Goal: Information Seeking & Learning: Compare options

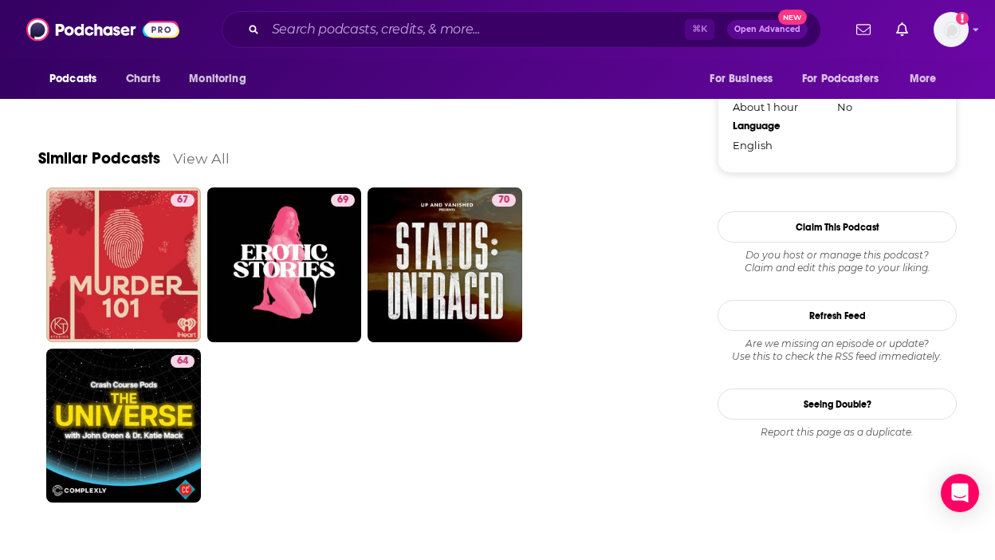
click at [203, 152] on link "View All" at bounding box center [201, 158] width 57 height 17
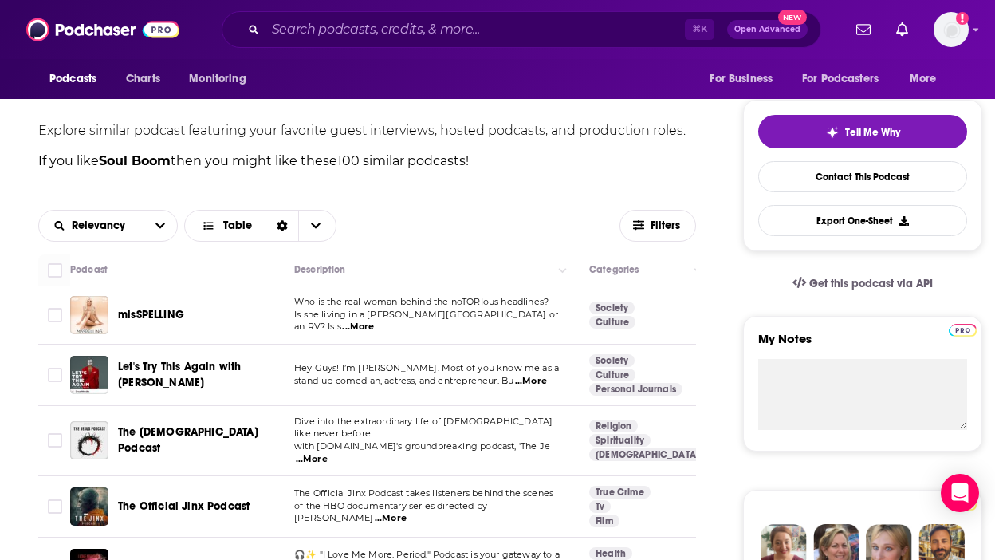
scroll to position [333, 0]
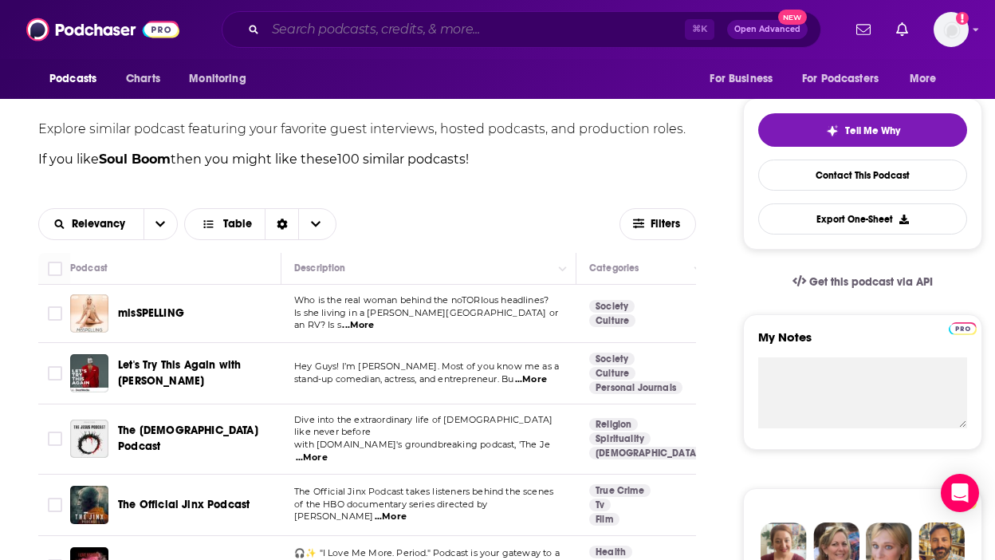
click at [345, 32] on input "Search podcasts, credits, & more..." at bounding box center [476, 30] width 420 height 26
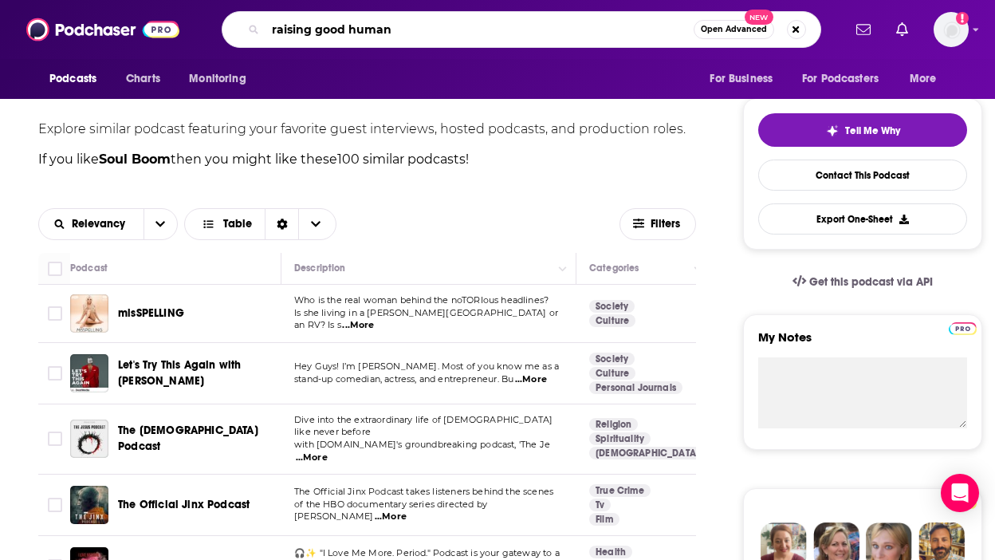
type input "raising good humans"
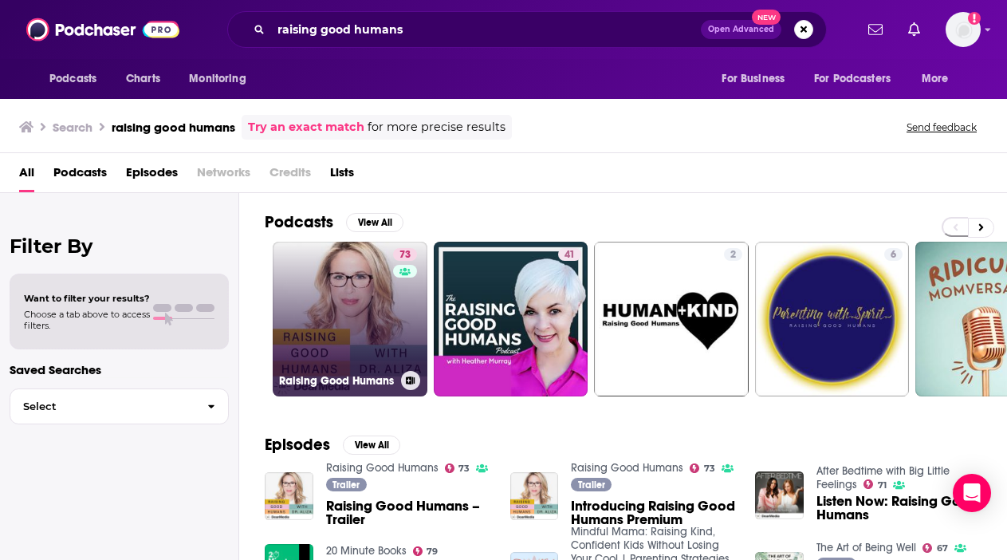
click at [344, 333] on link "73 Raising Good Humans" at bounding box center [350, 319] width 155 height 155
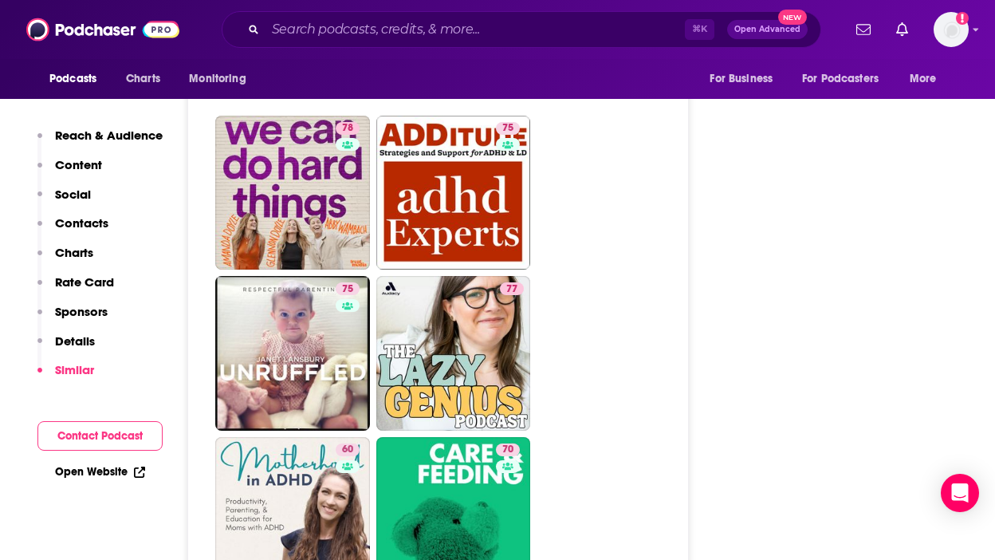
scroll to position [3832, 0]
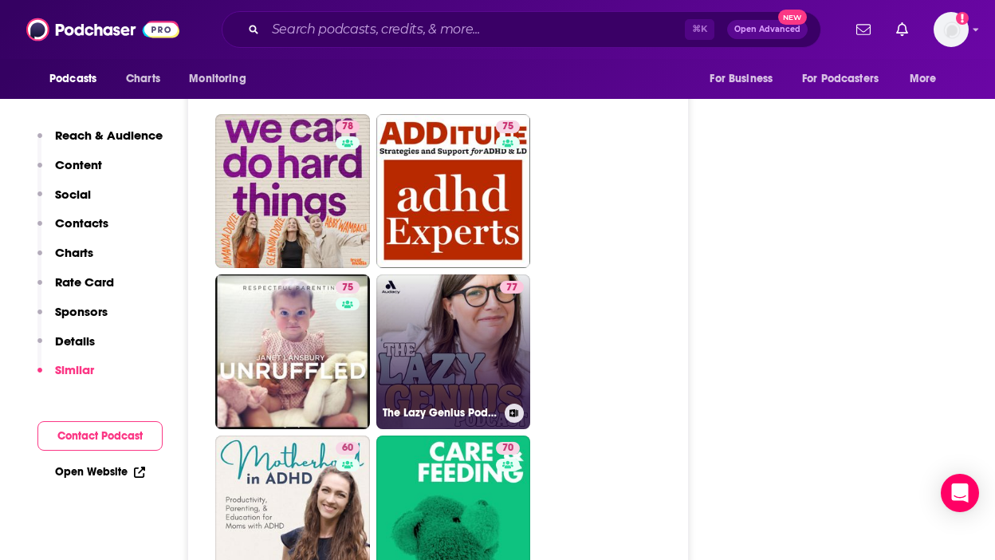
click at [487, 301] on link "77 The Lazy Genius Podcast" at bounding box center [453, 351] width 155 height 155
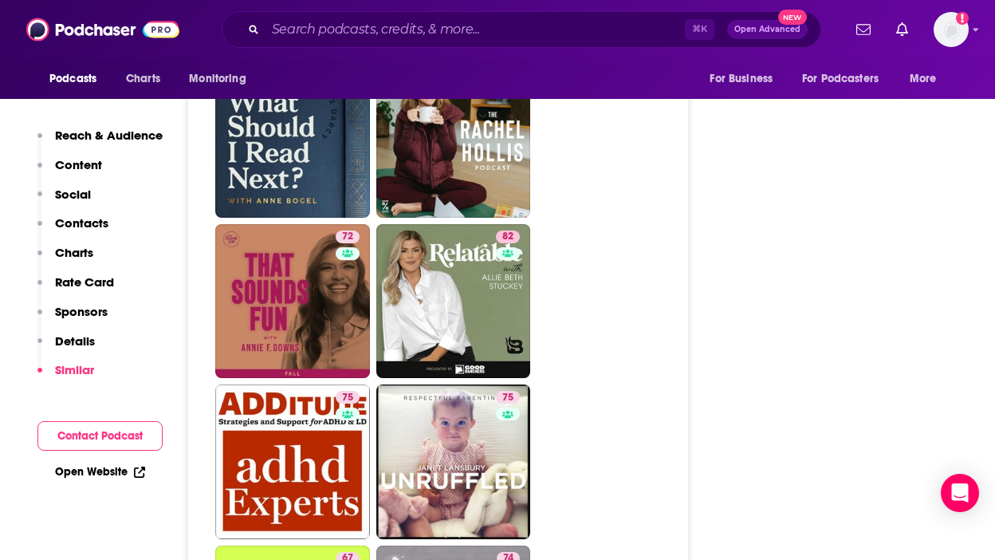
scroll to position [4296, 0]
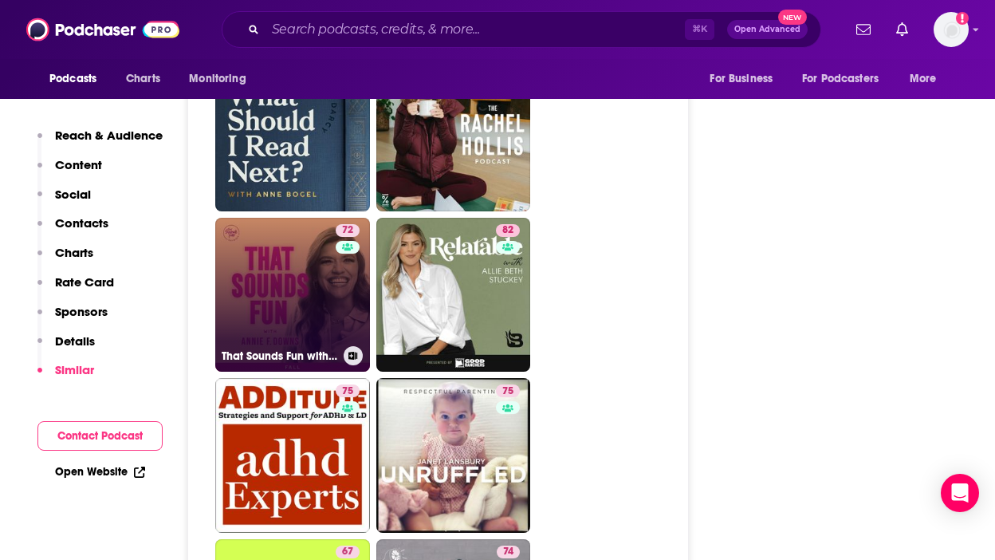
click at [309, 286] on link "72 That Sounds Fun with [PERSON_NAME]" at bounding box center [292, 295] width 155 height 155
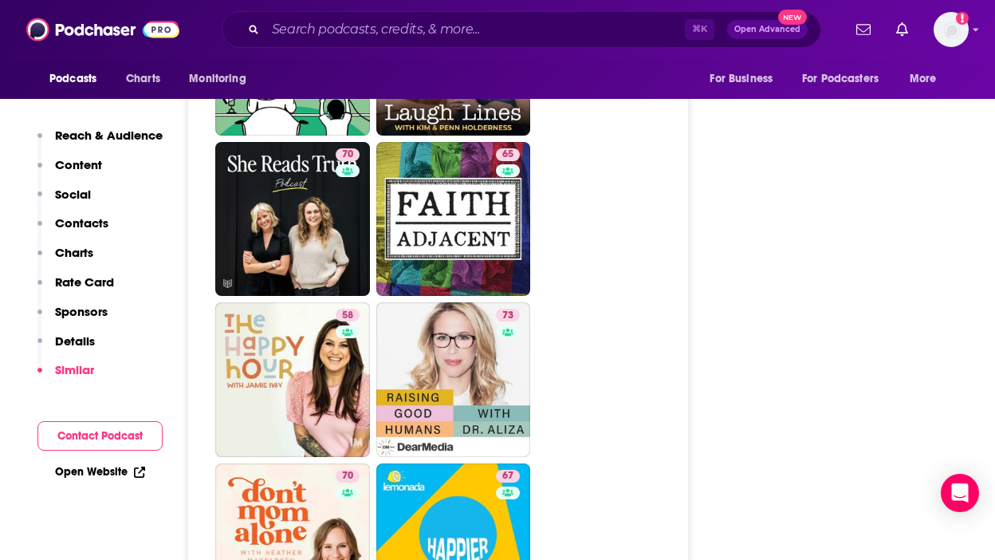
scroll to position [5193, 0]
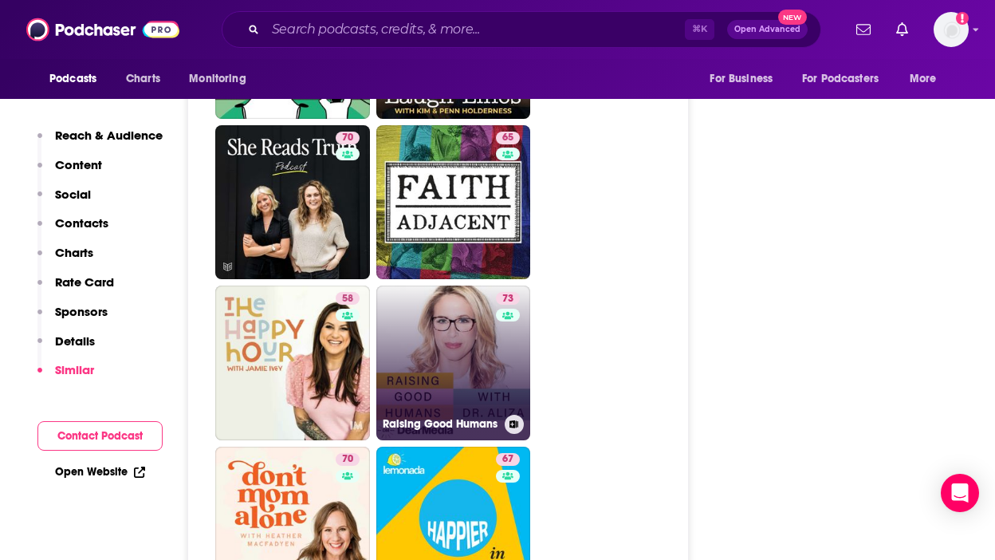
click at [424, 315] on link "73 Raising Good Humans" at bounding box center [453, 363] width 155 height 155
type input "[URL][DOMAIN_NAME]"
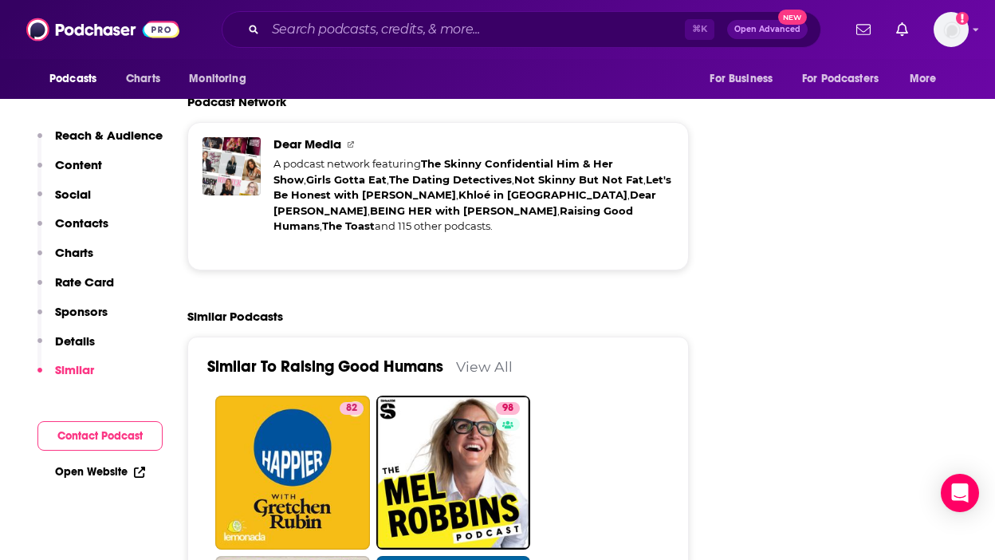
scroll to position [3552, 0]
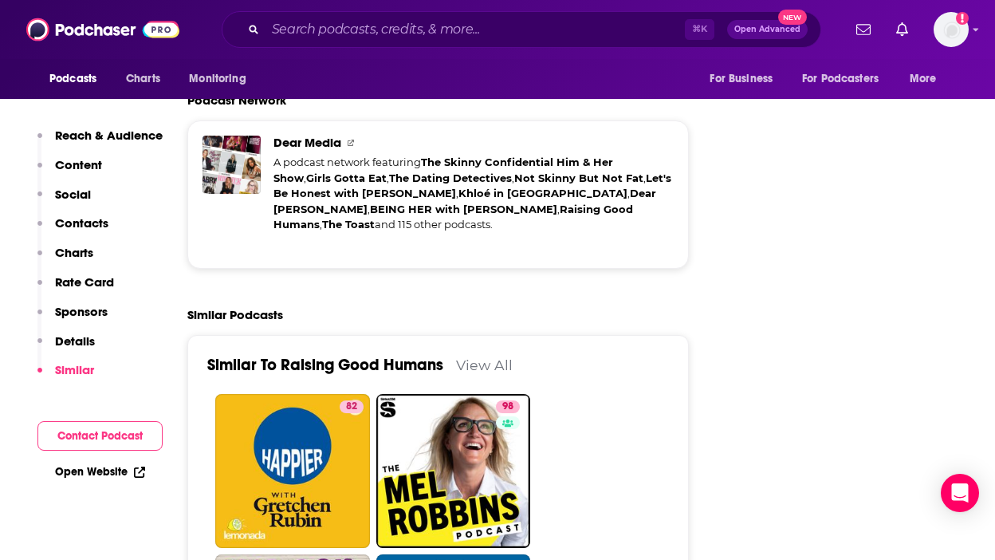
click at [485, 357] on link "View All" at bounding box center [484, 365] width 57 height 17
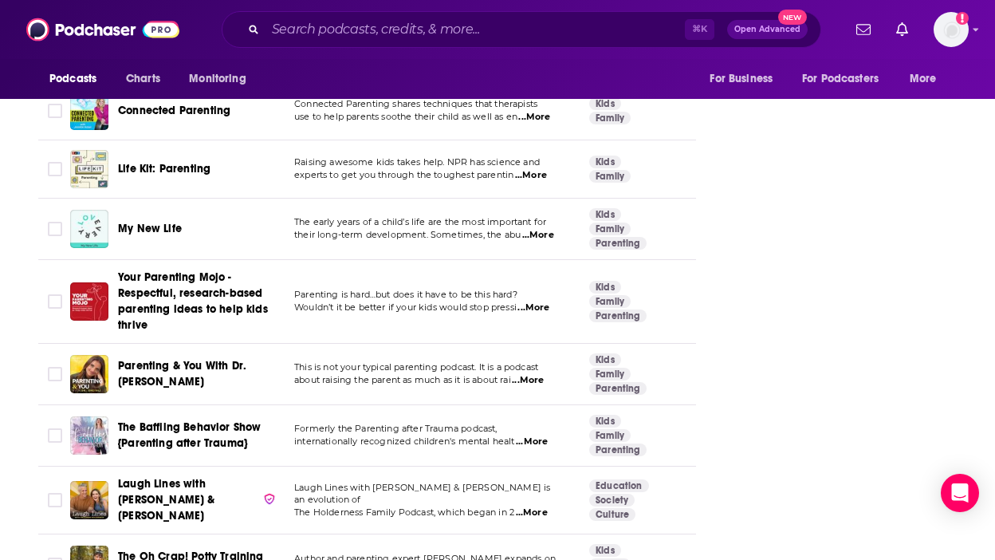
scroll to position [2678, 0]
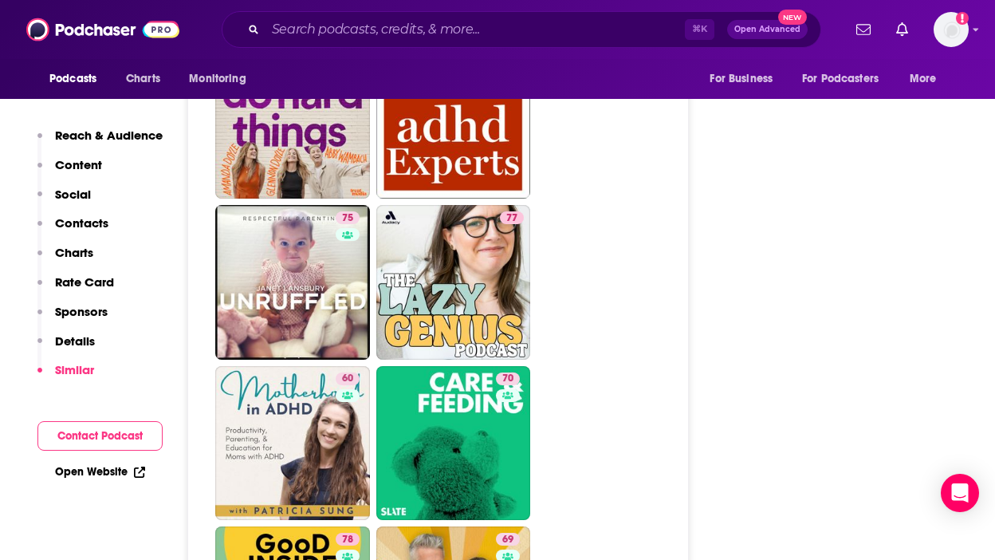
scroll to position [3903, 0]
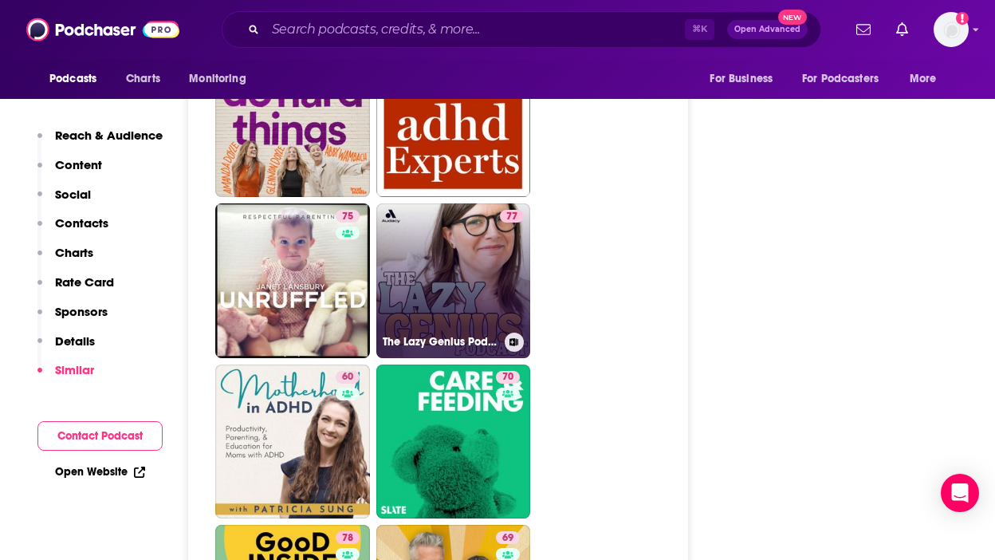
click at [450, 252] on link "77 The Lazy Genius Podcast" at bounding box center [453, 280] width 155 height 155
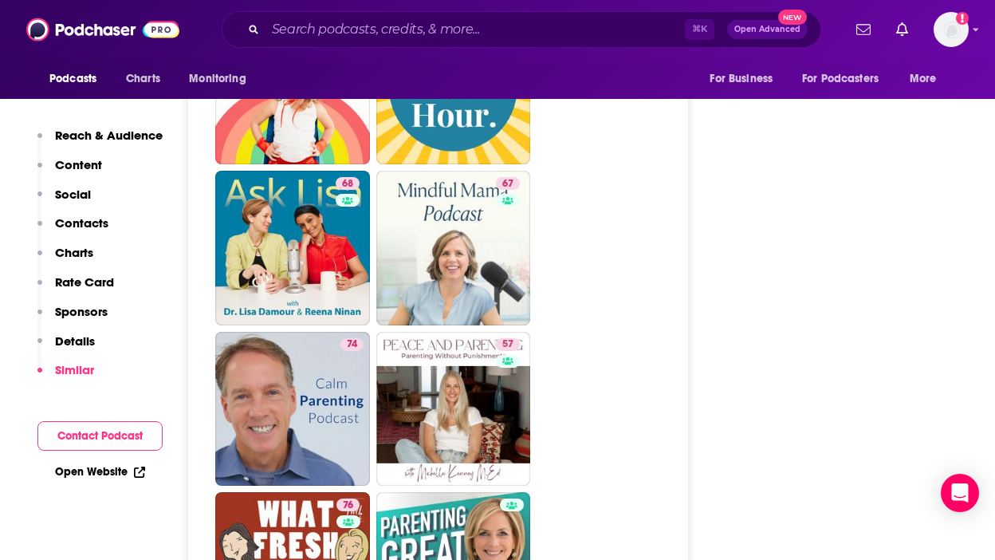
scroll to position [5300, 0]
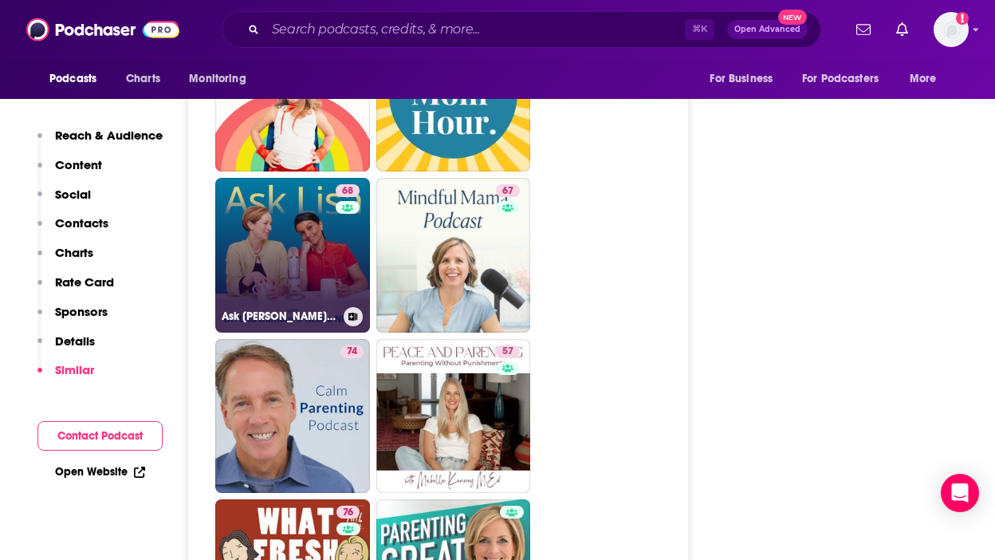
click at [320, 247] on link "68 Ask [PERSON_NAME]: The Psychology of Raising Tweens & Teens" at bounding box center [292, 255] width 155 height 155
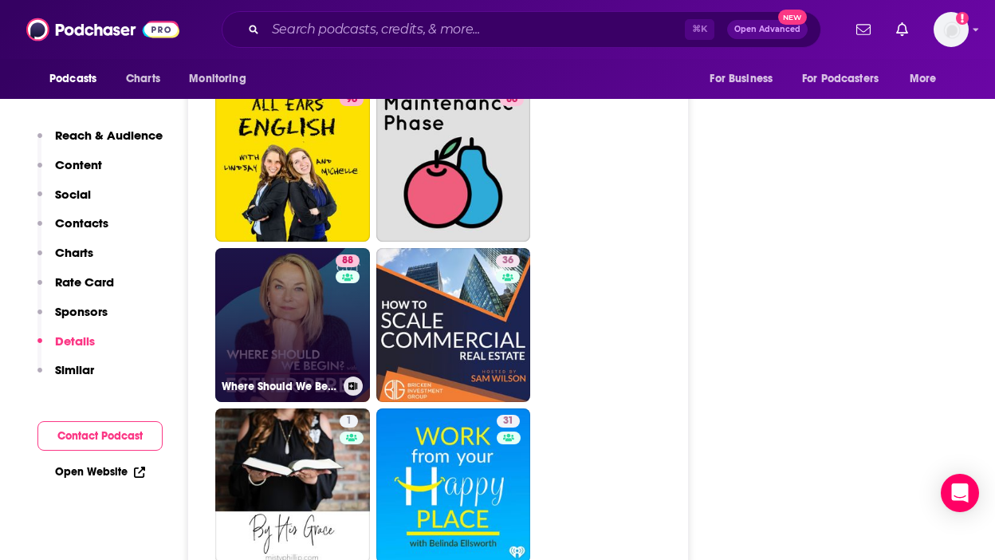
scroll to position [6266, 0]
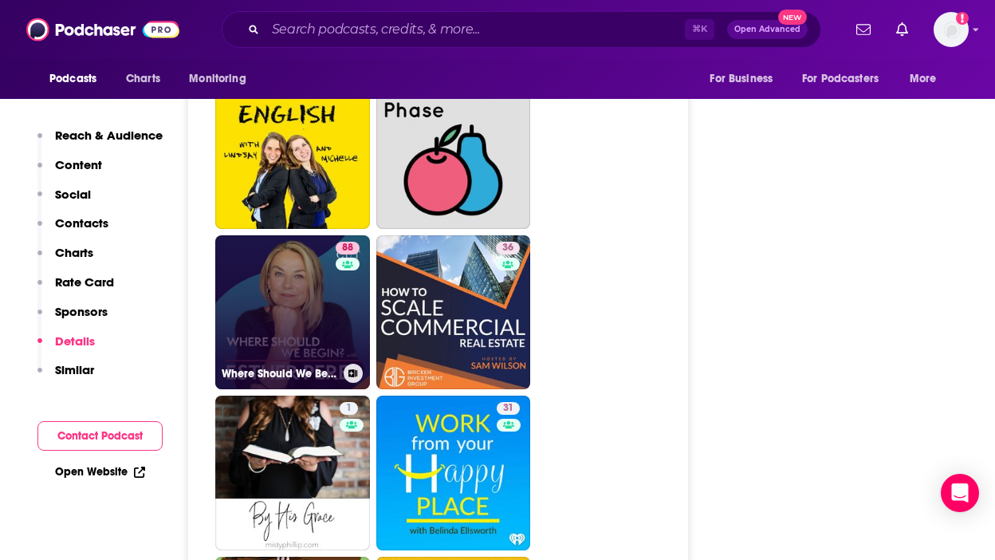
click at [295, 267] on link "88 Where Should We Begin? with [PERSON_NAME]" at bounding box center [292, 312] width 155 height 155
type input "[URL][DOMAIN_NAME]"
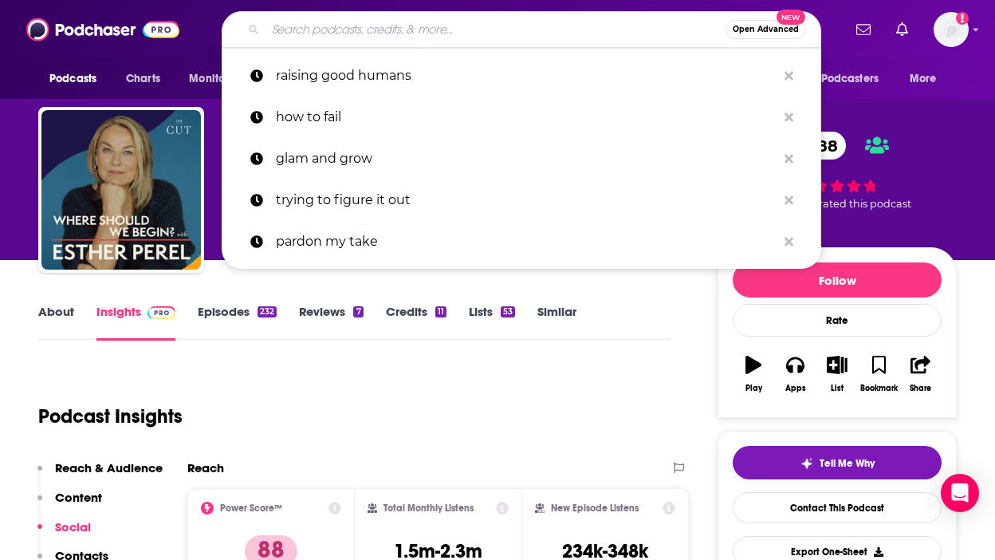
click at [353, 28] on input "Search podcasts, credits, & more..." at bounding box center [496, 30] width 460 height 26
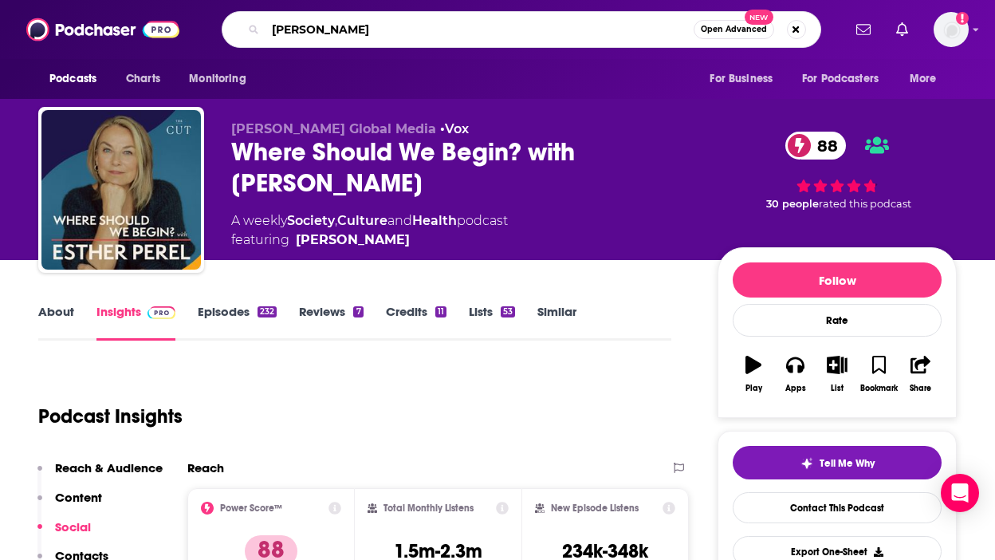
type input "[PERSON_NAME]"
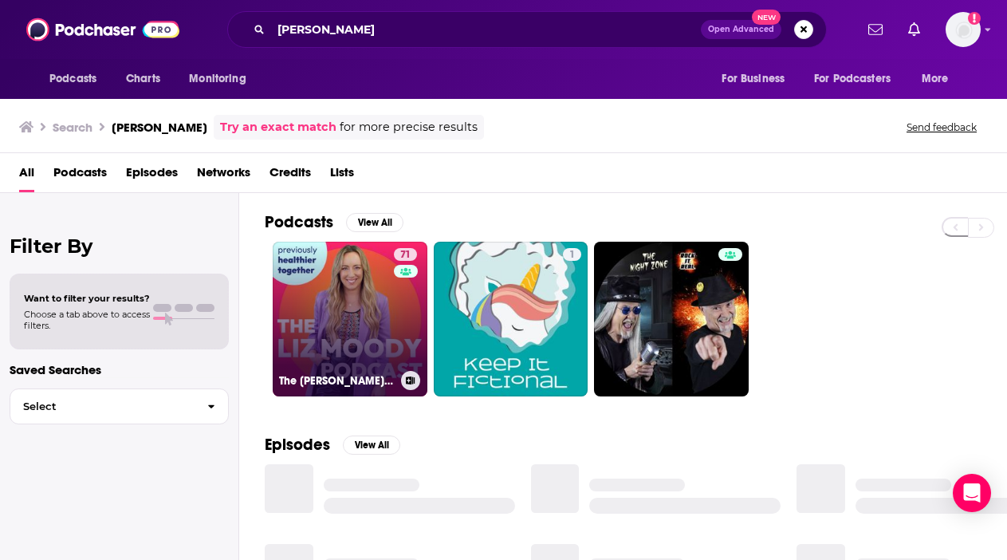
click at [360, 337] on link "71 The [PERSON_NAME] Podcast" at bounding box center [350, 319] width 155 height 155
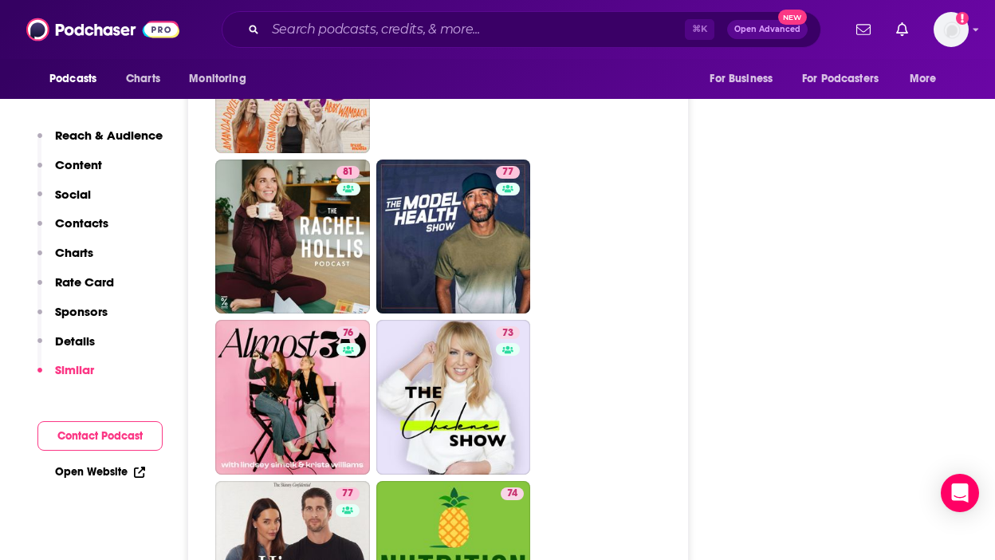
scroll to position [3966, 0]
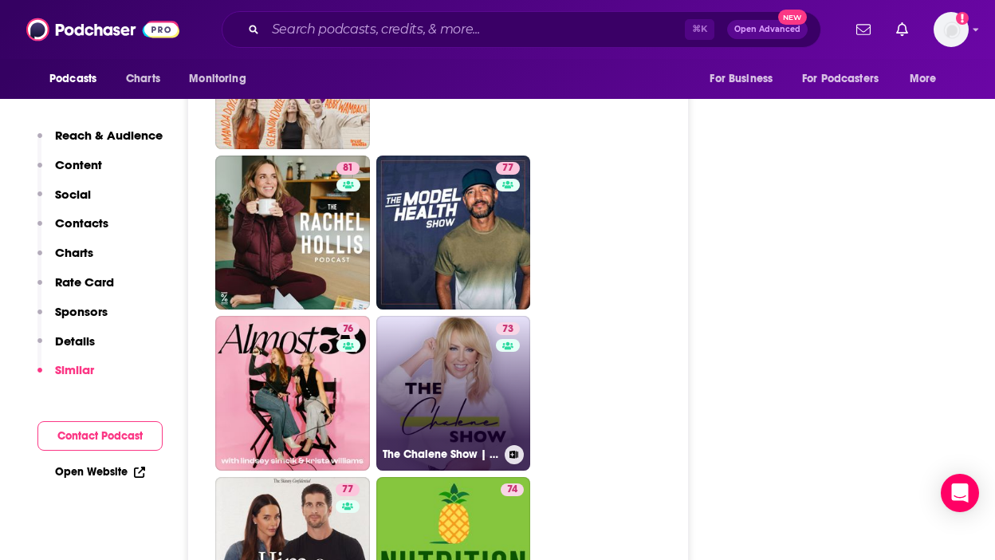
click at [498, 322] on div "73" at bounding box center [510, 383] width 28 height 123
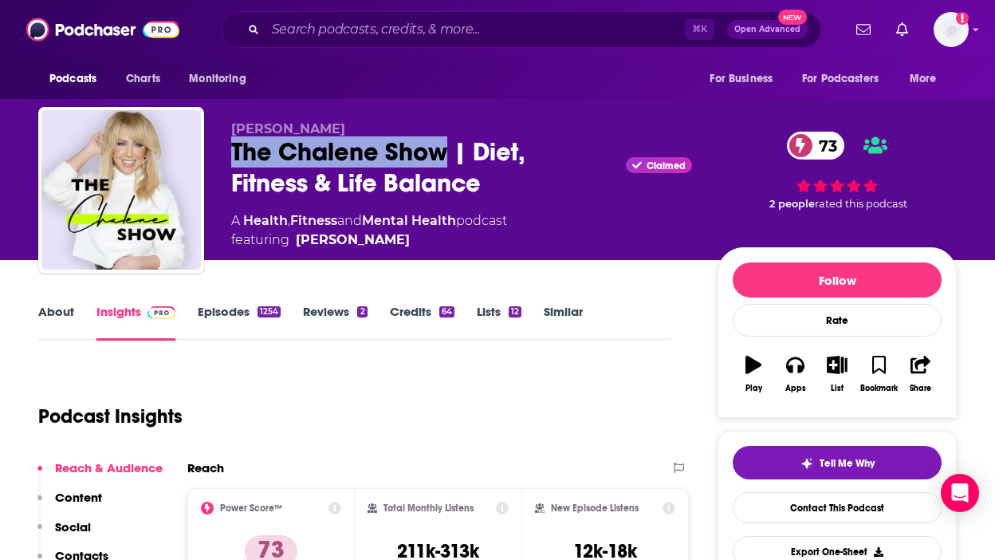
drag, startPoint x: 233, startPoint y: 148, endPoint x: 451, endPoint y: 154, distance: 217.8
click at [451, 154] on div "The Chalene Show | Diet, Fitness & Life Balance Claimed 73" at bounding box center [461, 167] width 461 height 62
copy h2 "The Chalene Show"
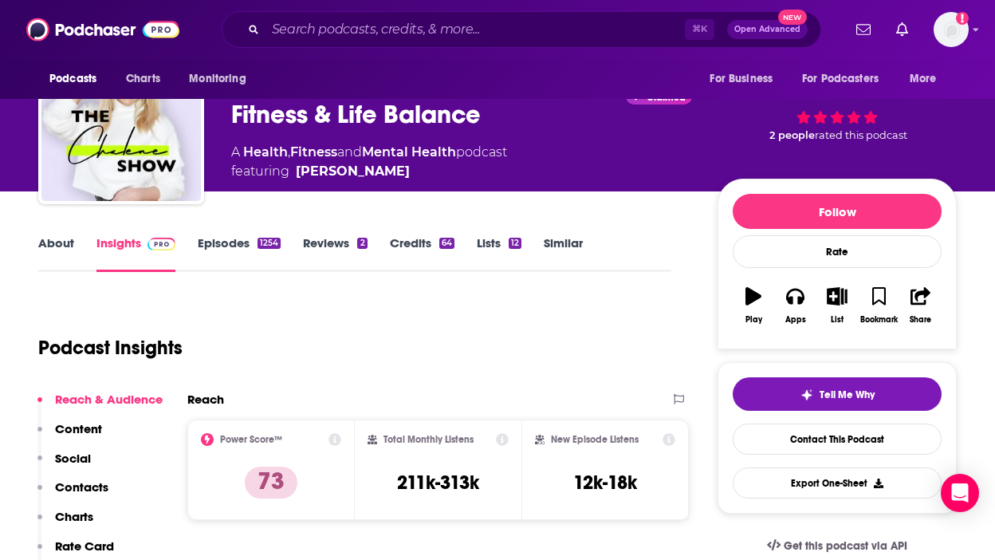
scroll to position [81, 0]
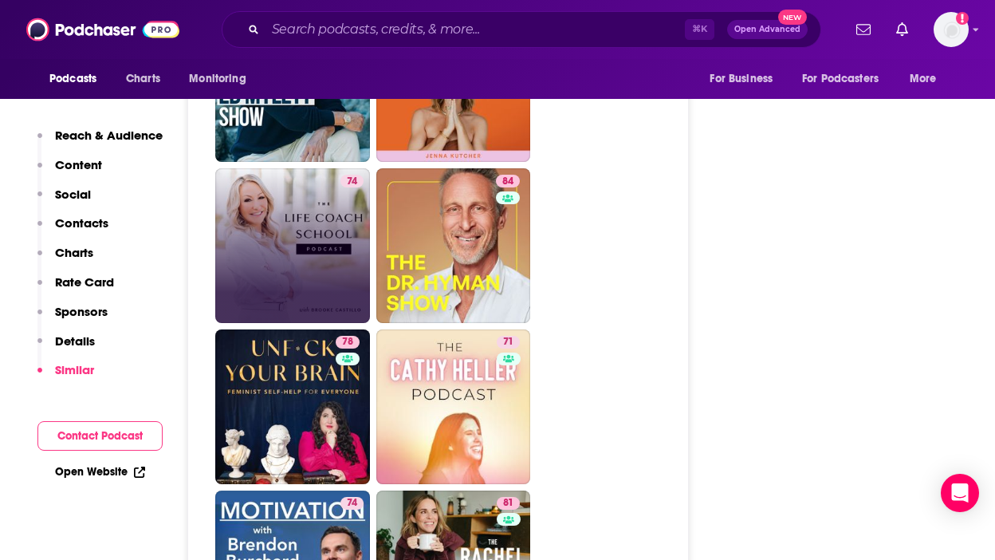
scroll to position [4115, 0]
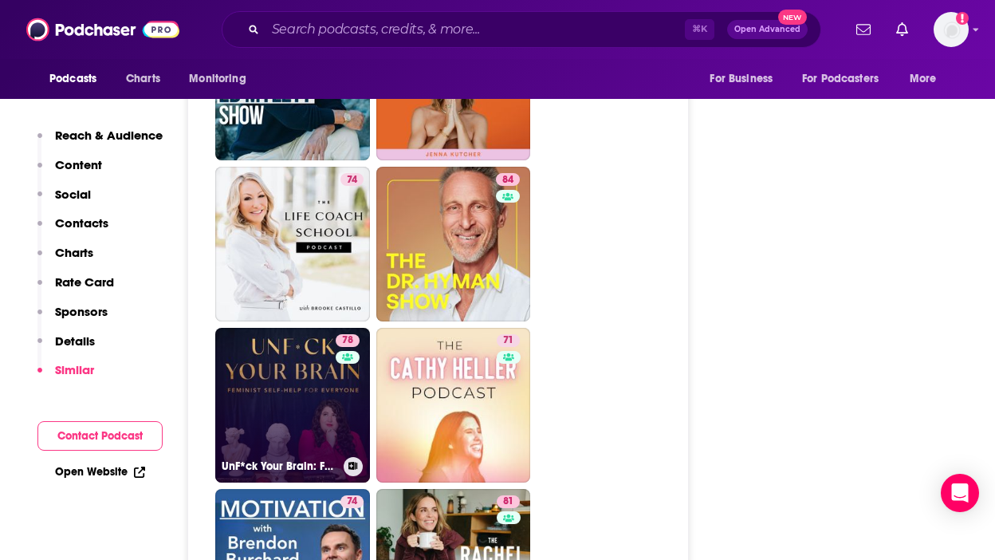
click at [288, 328] on link "78 UnF*ck Your Brain: Feminist Self-Help for Everyone" at bounding box center [292, 405] width 155 height 155
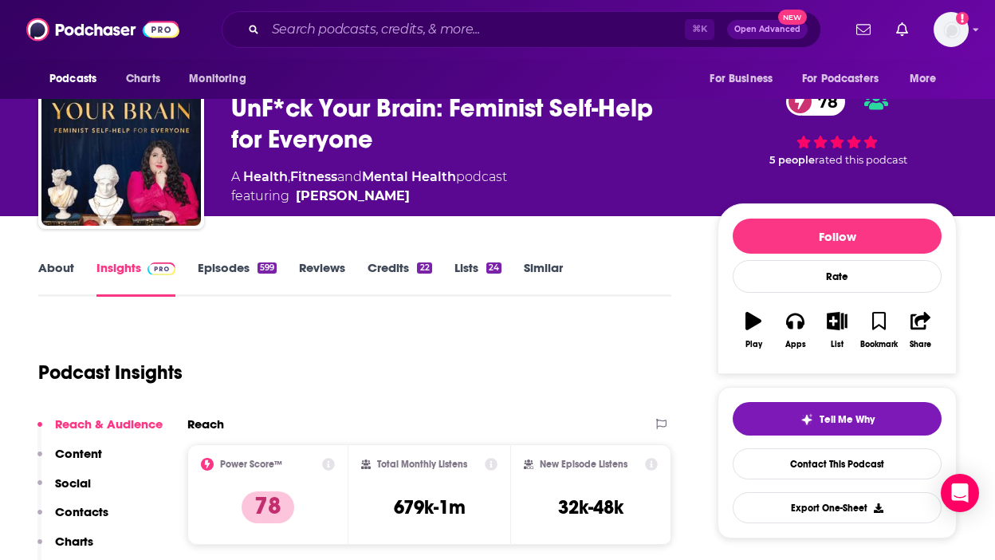
scroll to position [45, 0]
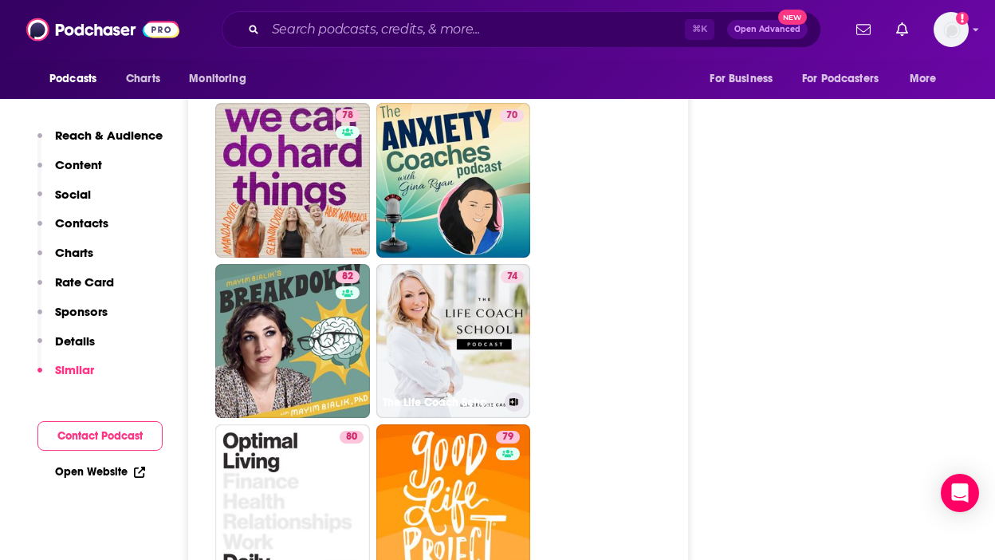
scroll to position [4351, 0]
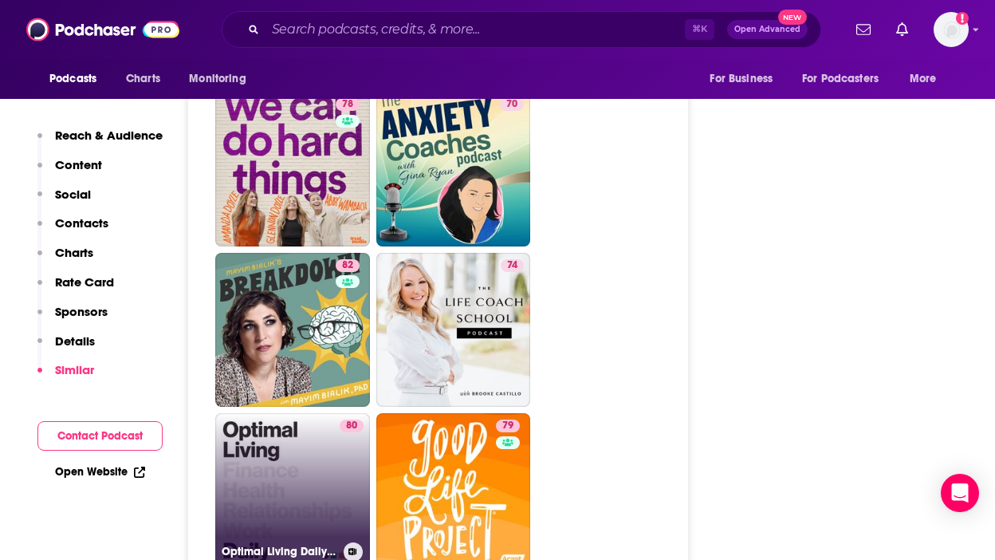
click at [321, 413] on link "80 Optimal Living Daily - Personal Development and Self-Improvement" at bounding box center [292, 490] width 155 height 155
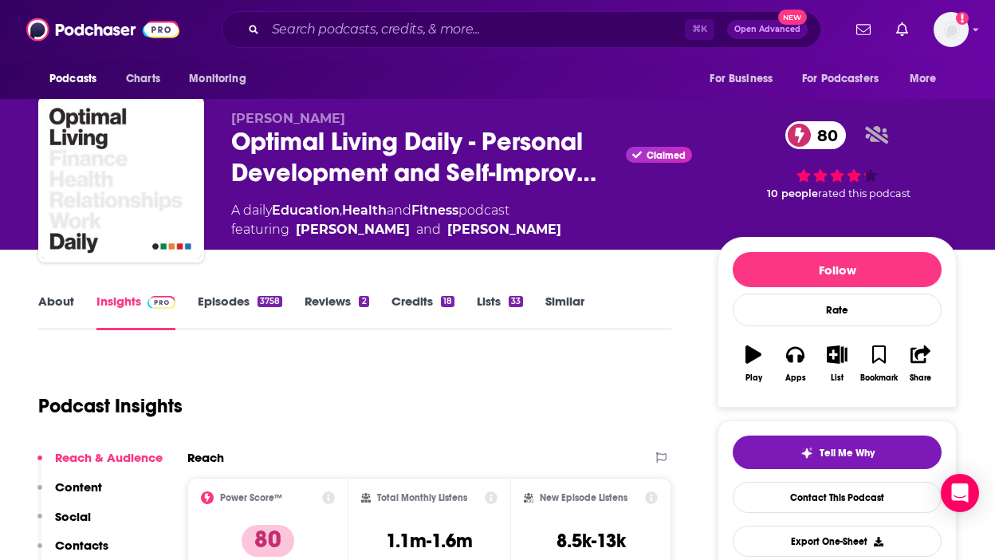
scroll to position [12, 0]
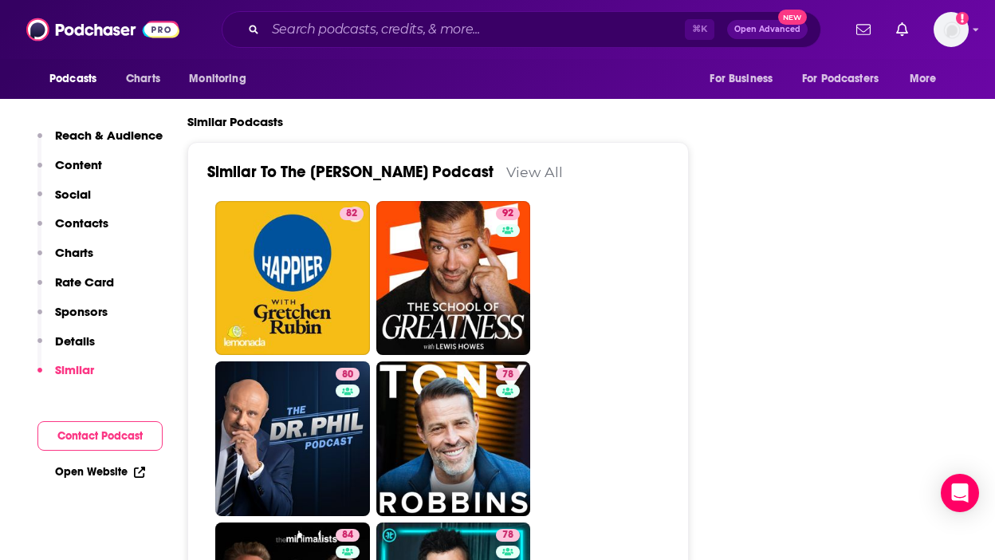
scroll to position [3591, 0]
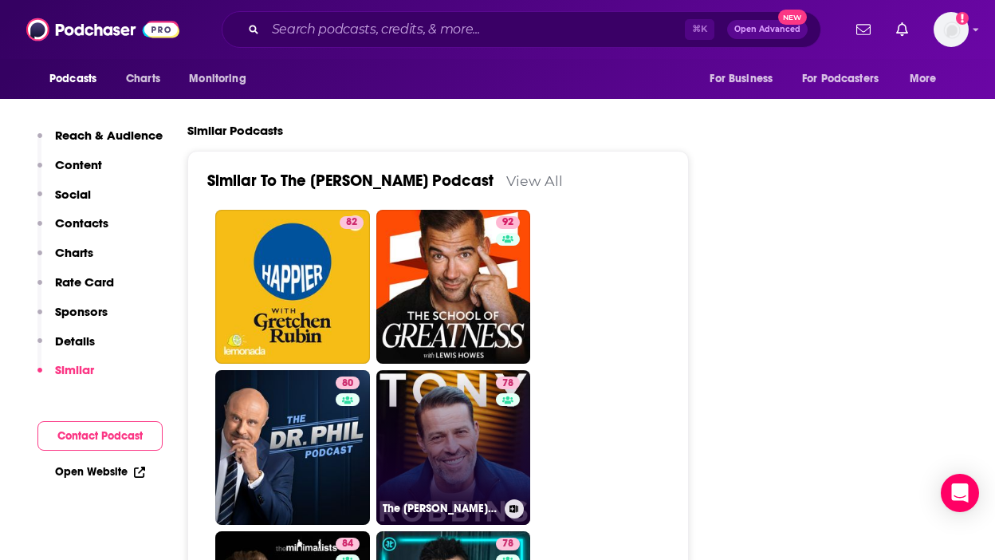
click at [452, 370] on link "78 The [PERSON_NAME] Podcast" at bounding box center [453, 447] width 155 height 155
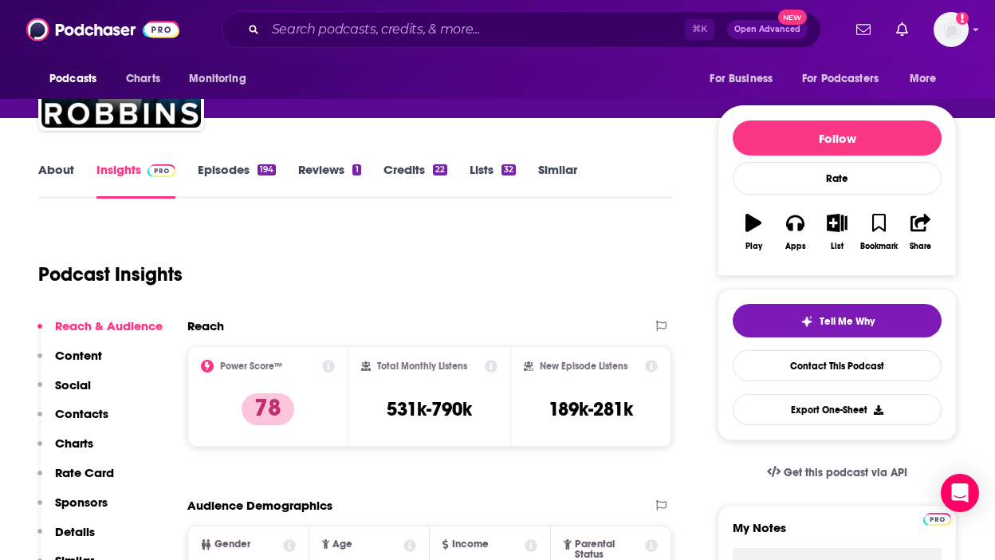
scroll to position [165, 0]
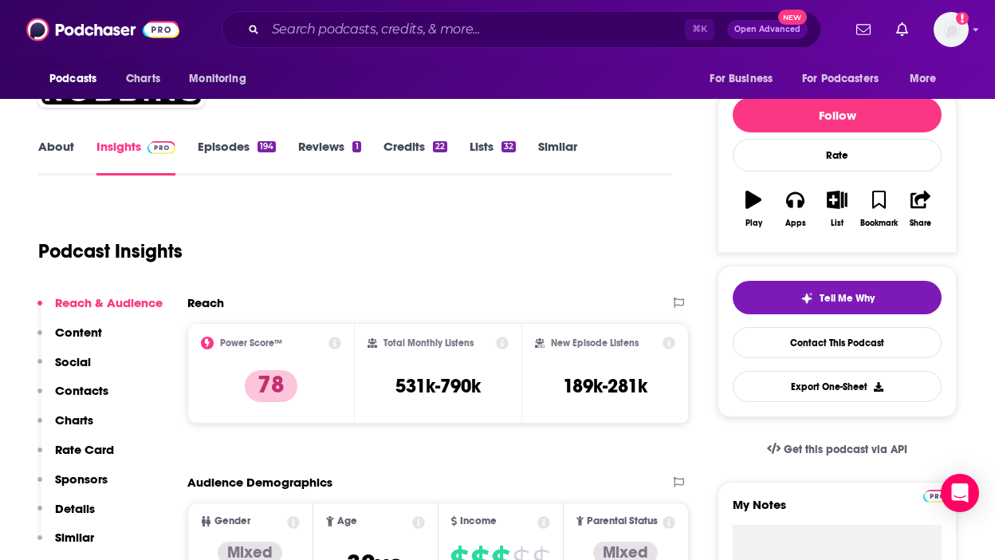
click at [96, 394] on p "Contacts" at bounding box center [81, 390] width 53 height 15
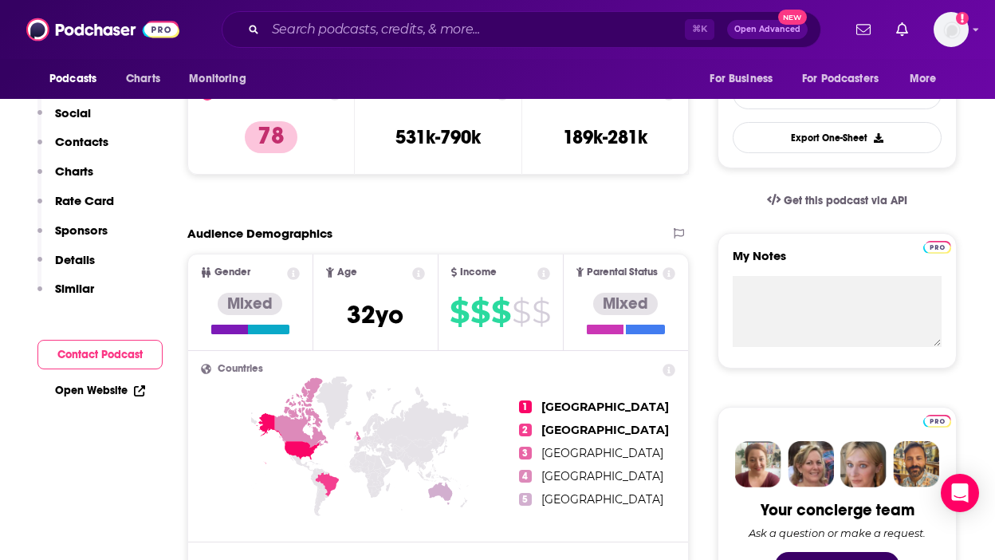
scroll to position [0, 0]
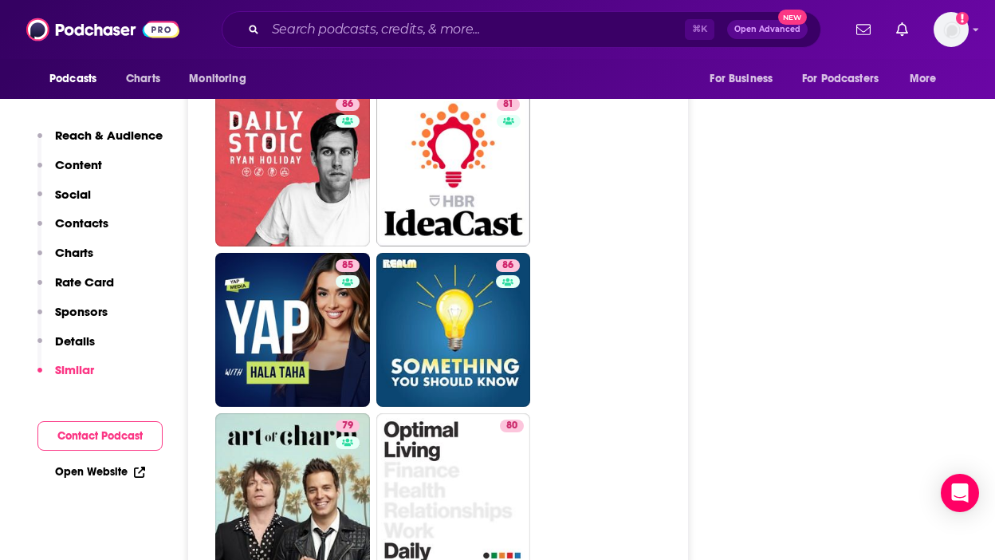
scroll to position [4336, 0]
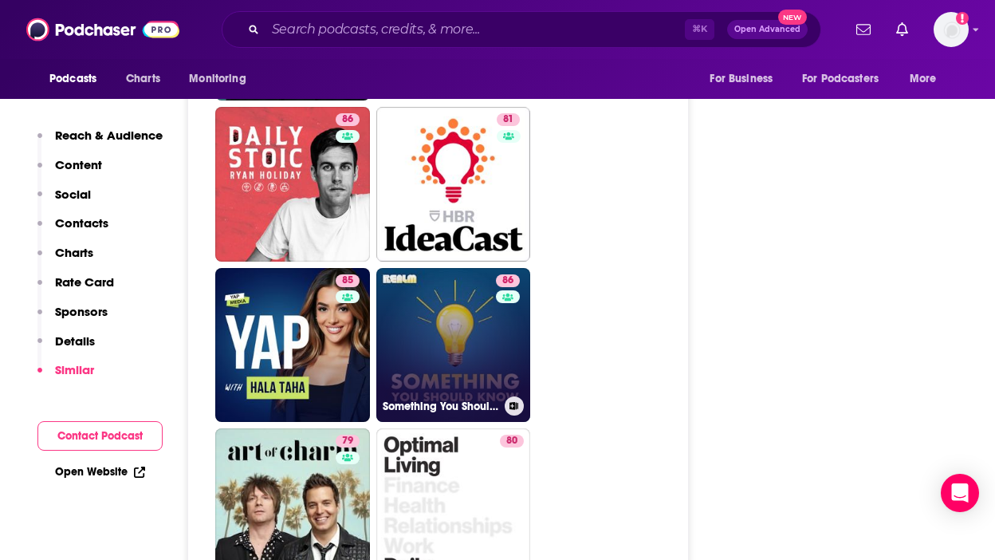
click at [477, 268] on link "86 Something You Should Know" at bounding box center [453, 345] width 155 height 155
type input "[URL][DOMAIN_NAME]"
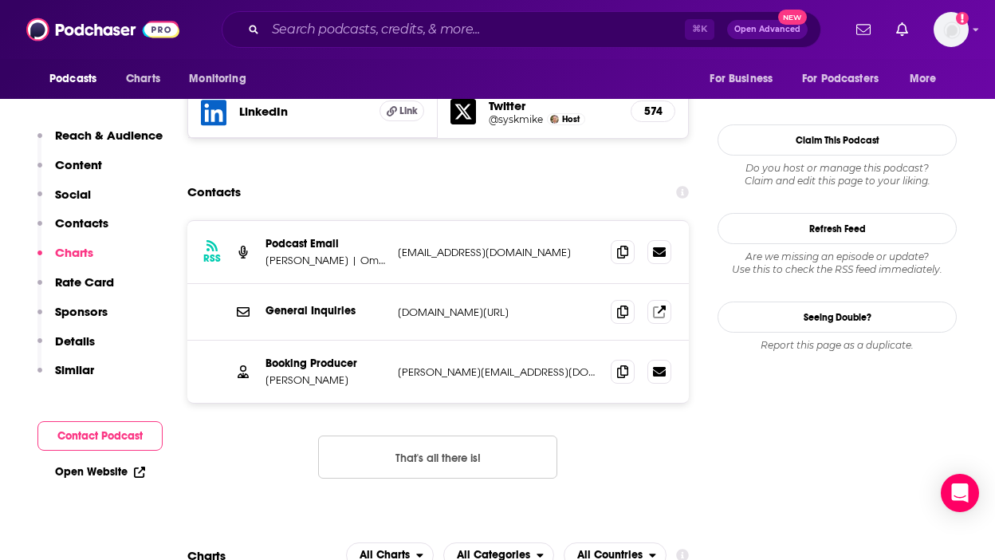
scroll to position [1454, 0]
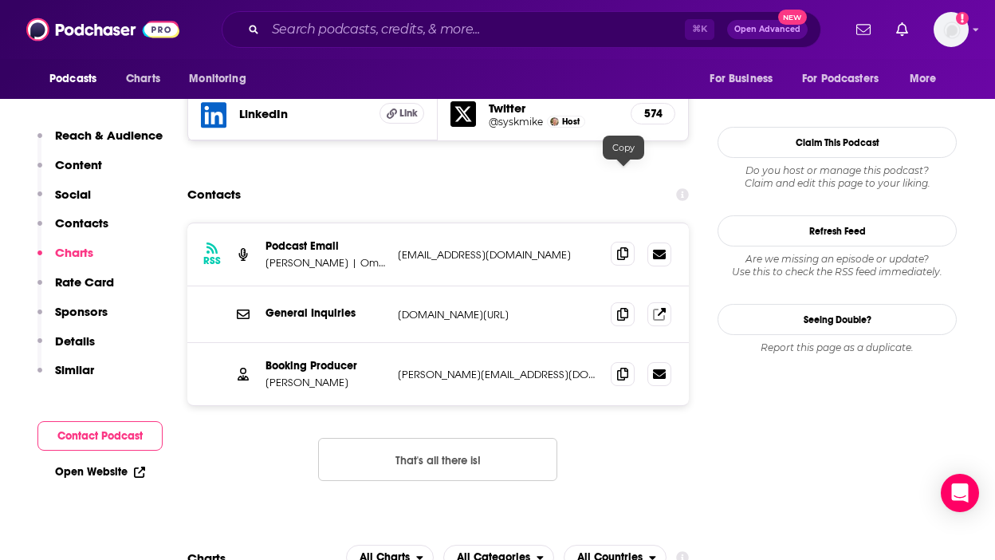
click at [622, 247] on icon at bounding box center [622, 253] width 11 height 13
click at [622, 361] on span at bounding box center [623, 373] width 24 height 24
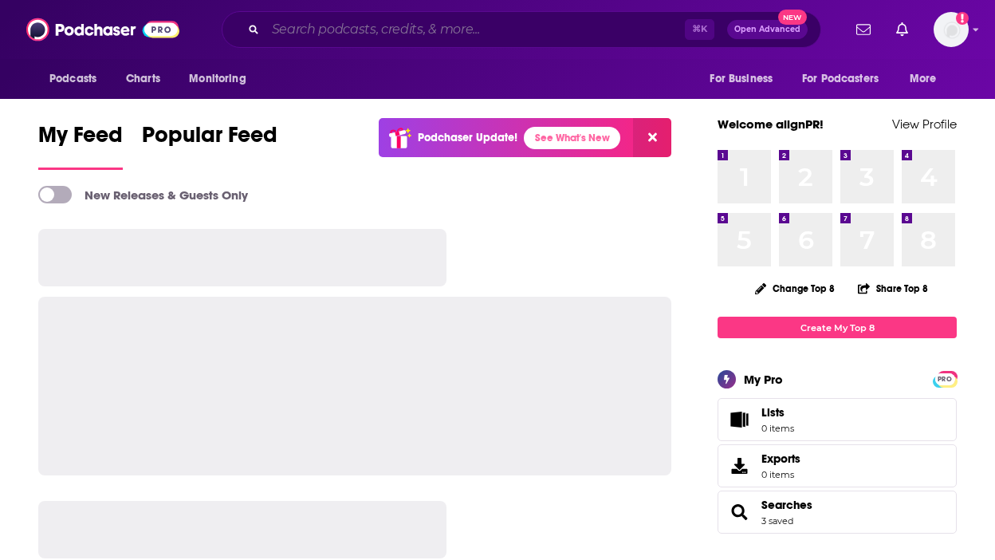
click at [321, 30] on input "Search podcasts, credits, & more..." at bounding box center [476, 30] width 420 height 26
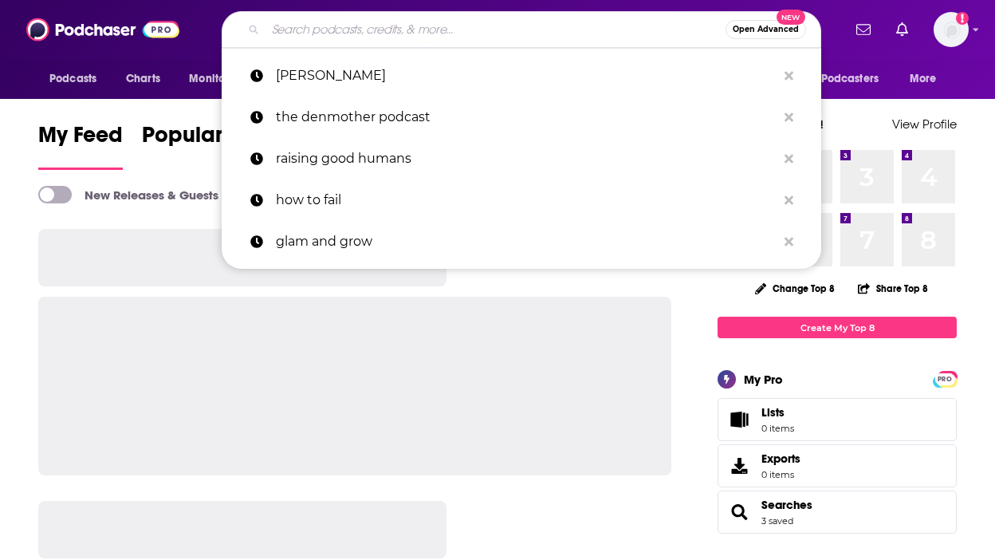
paste input "Working Hard Hardly Working"
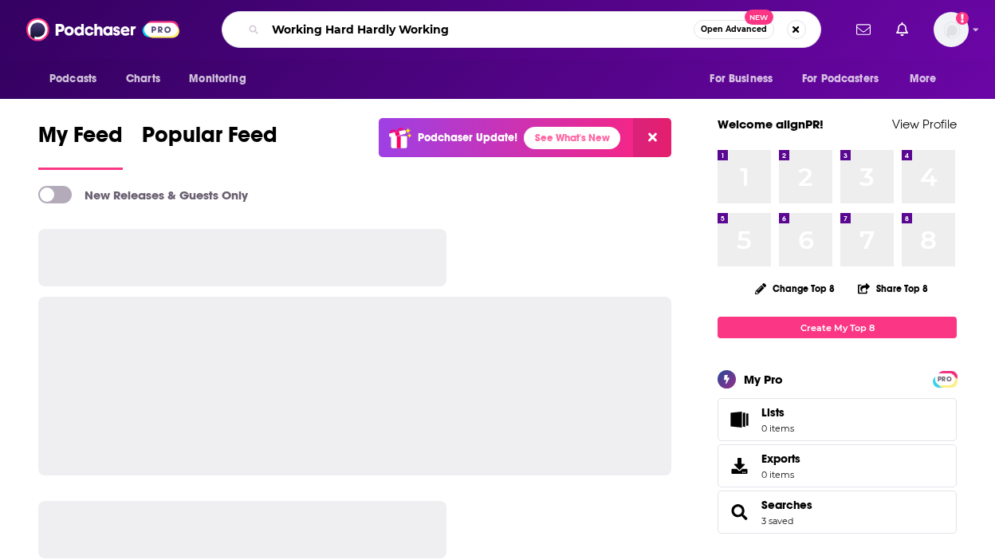
type input "Working Hard Hardly Working"
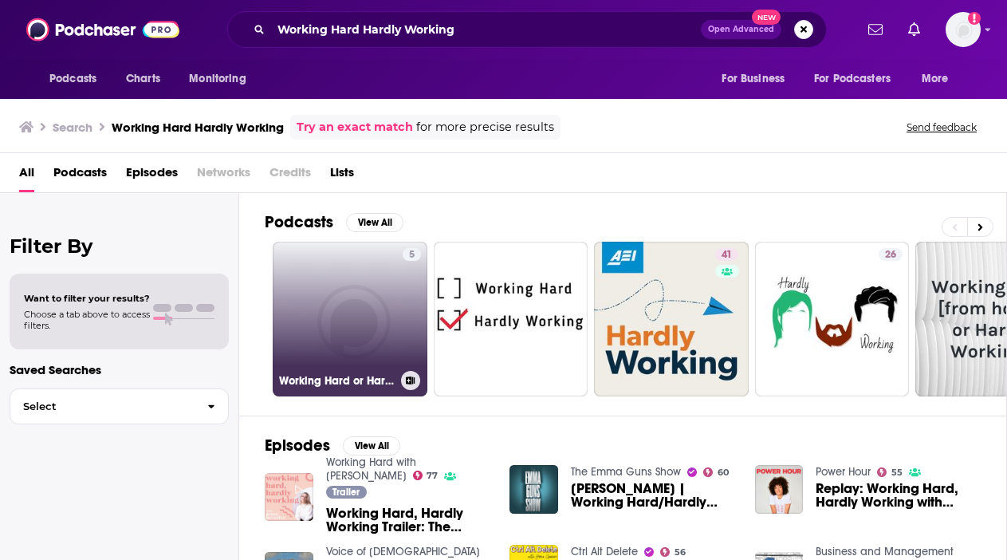
click at [360, 301] on link "5 Working Hard or Hardly Working" at bounding box center [350, 319] width 155 height 155
